Goal: Navigation & Orientation: Find specific page/section

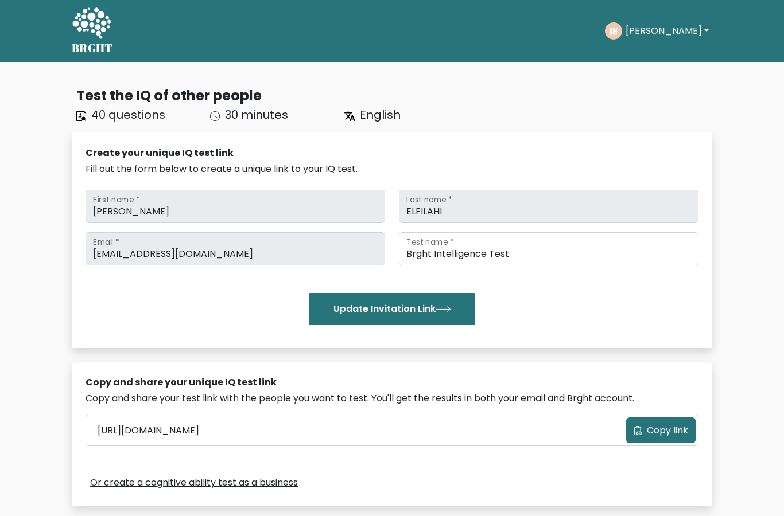
click at [659, 28] on button "Ihab" at bounding box center [667, 31] width 90 height 15
click at [654, 109] on link "Logout" at bounding box center [650, 110] width 91 height 18
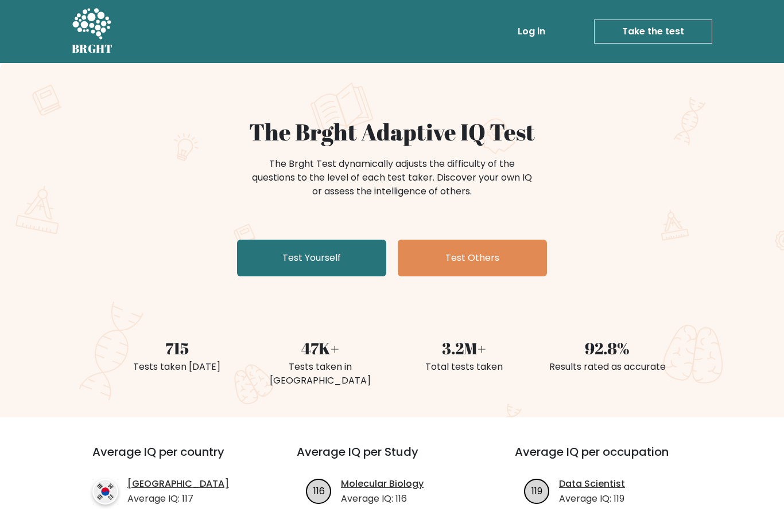
click at [539, 32] on link "Log in" at bounding box center [531, 31] width 37 height 23
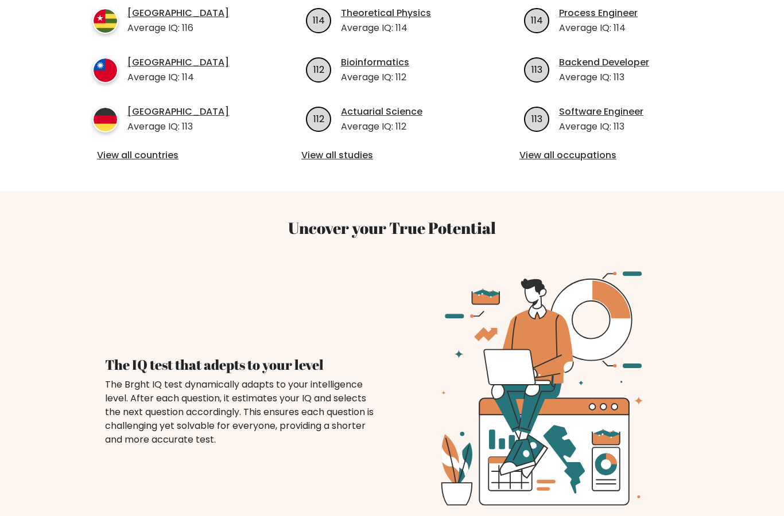
scroll to position [542, 0]
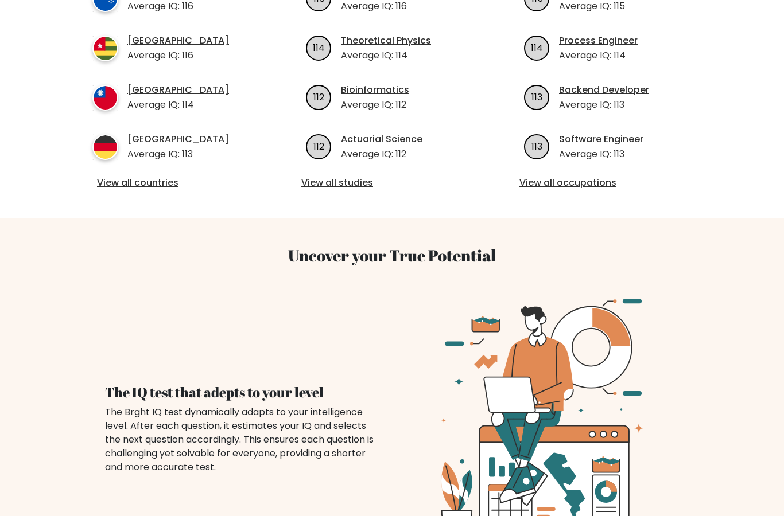
click at [338, 176] on link "View all studies" at bounding box center [391, 183] width 181 height 14
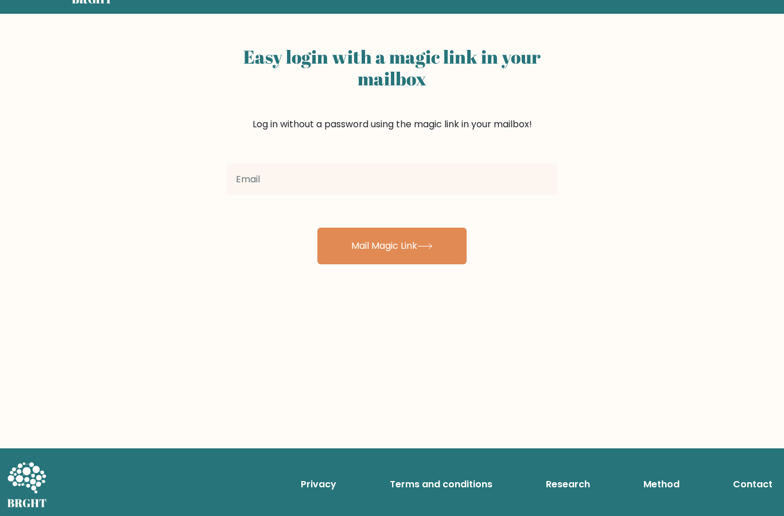
scroll to position [52, 0]
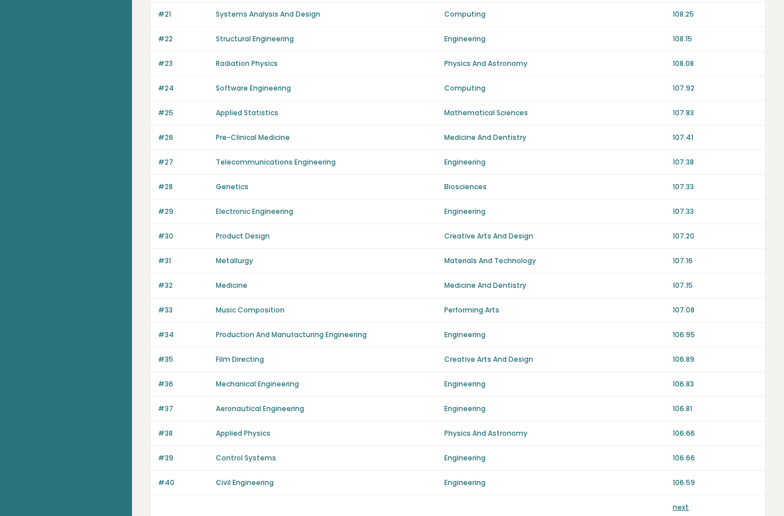
scroll to position [652, 0]
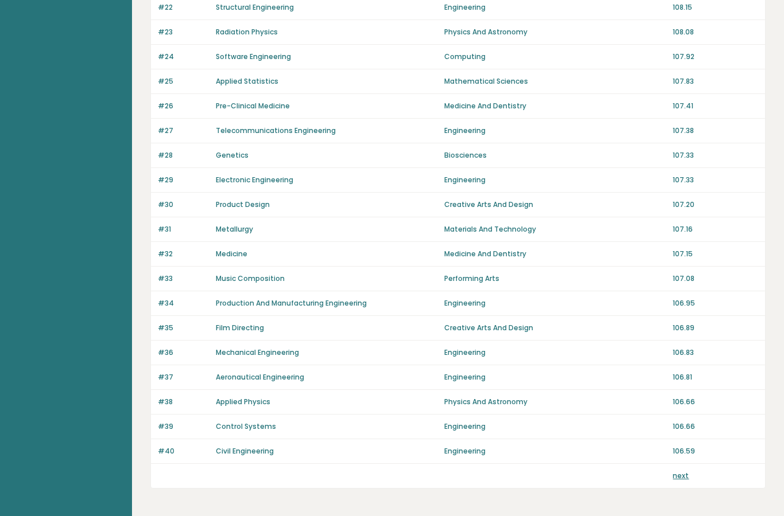
click at [674, 480] on link "next" at bounding box center [680, 476] width 16 height 10
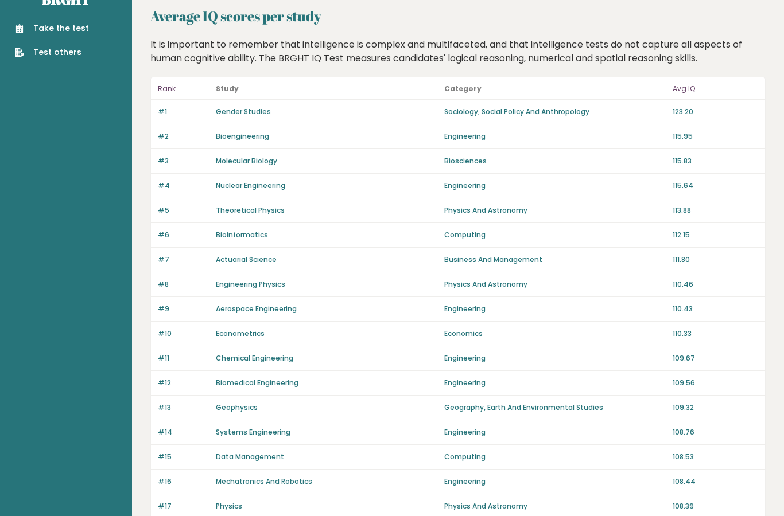
scroll to position [0, 0]
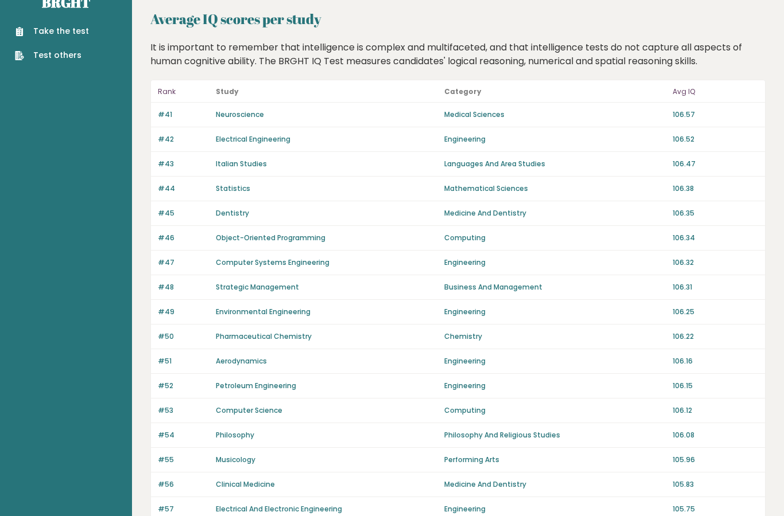
scroll to position [13, 0]
